Goal: Information Seeking & Learning: Check status

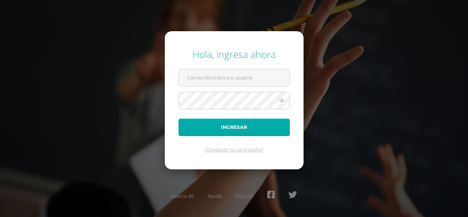
type input "2020094@ps.gt"
click at [235, 127] on button "Ingresar" at bounding box center [233, 127] width 111 height 17
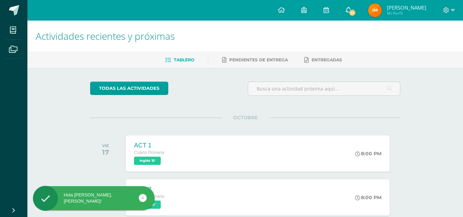
click at [356, 12] on span "51" at bounding box center [352, 13] width 8 height 8
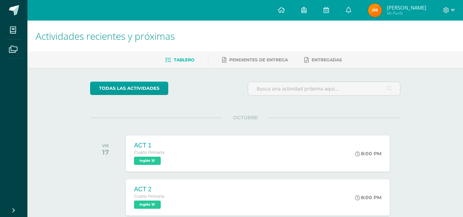
click at [403, 10] on span "[PERSON_NAME]" at bounding box center [406, 7] width 39 height 7
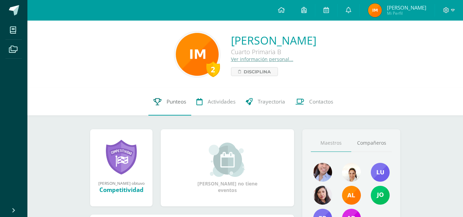
click at [179, 98] on link "Punteos" at bounding box center [169, 101] width 43 height 27
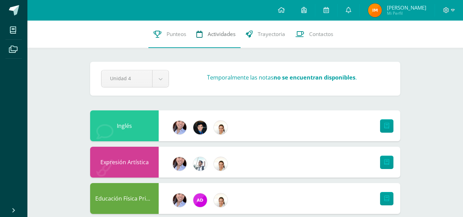
click at [227, 37] on span "Actividades" at bounding box center [222, 33] width 28 height 7
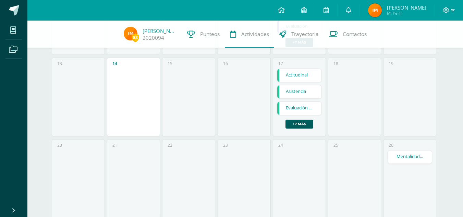
scroll to position [240, 0]
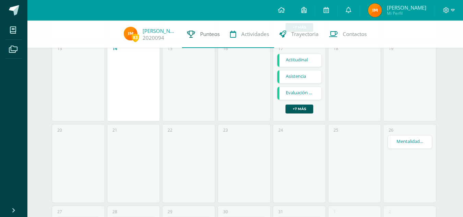
click at [200, 31] on span "Punteos" at bounding box center [210, 33] width 20 height 7
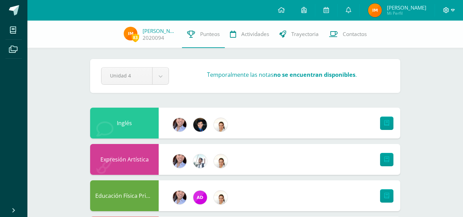
click at [453, 10] on icon at bounding box center [453, 10] width 4 height 6
click at [439, 46] on span "Cerrar sesión" at bounding box center [430, 46] width 31 height 7
